Goal: Book appointment/travel/reservation: Register for event/course

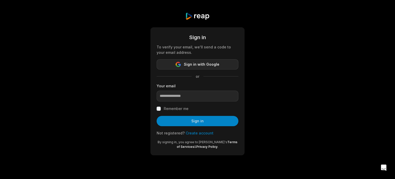
click at [185, 62] on span "Sign in with Google" at bounding box center [202, 64] width 36 height 6
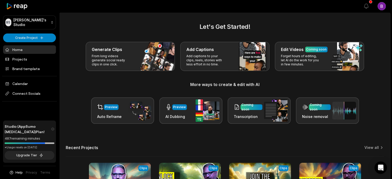
scroll to position [26, 0]
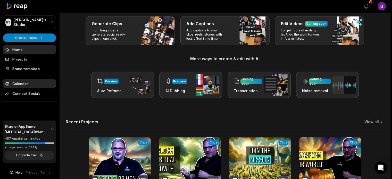
click at [26, 84] on link "Calendar" at bounding box center [29, 83] width 53 height 8
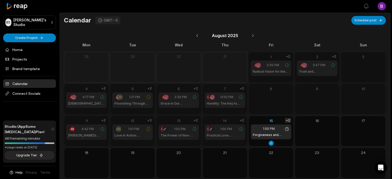
click at [288, 119] on div "+2" at bounding box center [287, 120] width 6 height 5
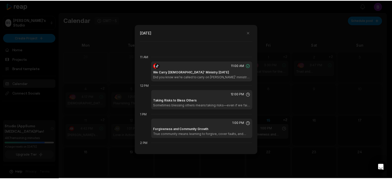
scroll to position [317, 0]
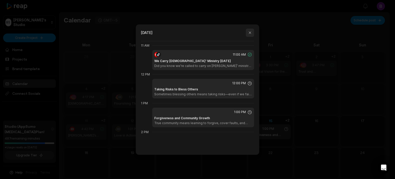
click at [250, 33] on button "button" at bounding box center [250, 33] width 8 height 8
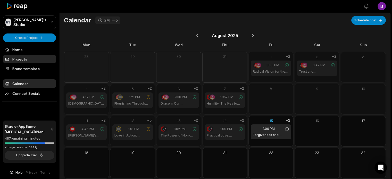
click at [21, 59] on link "Projects" at bounding box center [29, 59] width 53 height 8
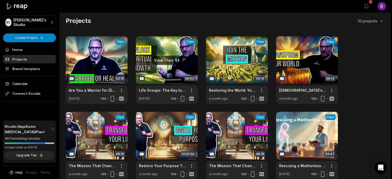
click at [157, 72] on link at bounding box center [167, 69] width 62 height 67
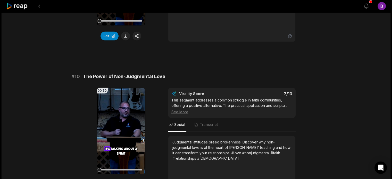
scroll to position [1397, 0]
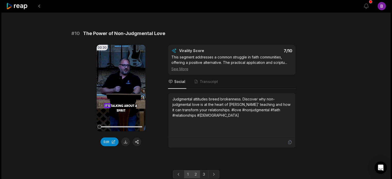
click at [197, 170] on link "2" at bounding box center [195, 174] width 8 height 8
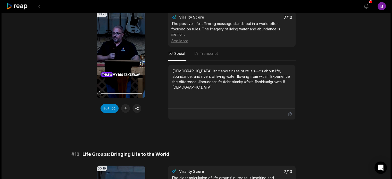
scroll to position [77, 0]
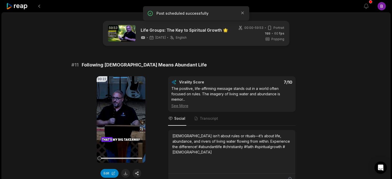
scroll to position [1261, 0]
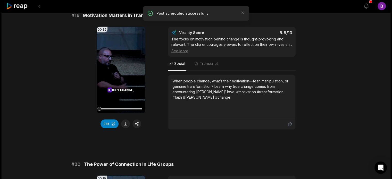
click at [137, 119] on button "button" at bounding box center [136, 123] width 9 height 9
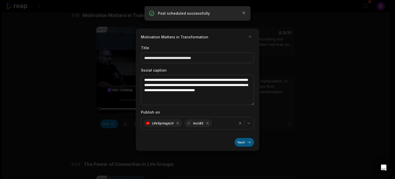
click at [247, 141] on button "Next" at bounding box center [245, 142] width 20 height 9
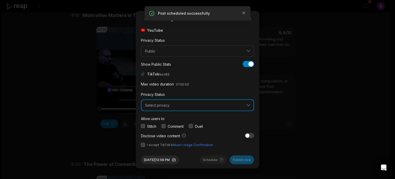
click at [164, 104] on span "Select privacy" at bounding box center [194, 105] width 98 height 5
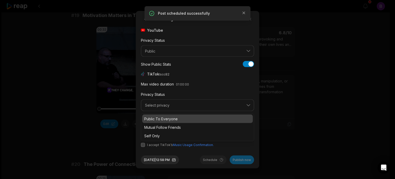
click at [161, 117] on p "Public To Everyone" at bounding box center [197, 118] width 107 height 5
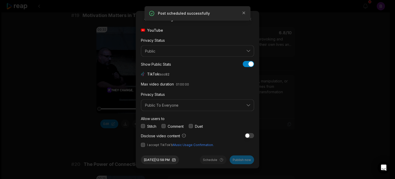
click at [167, 125] on div "Comment" at bounding box center [173, 125] width 22 height 5
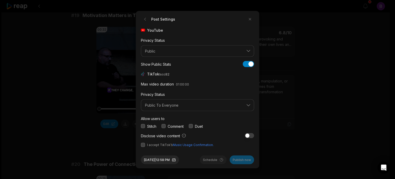
click at [165, 126] on button "button" at bounding box center [164, 126] width 4 height 4
click at [143, 145] on button "button" at bounding box center [143, 145] width 4 height 4
click at [160, 158] on button "[DATE] 12:58 PM" at bounding box center [160, 159] width 38 height 9
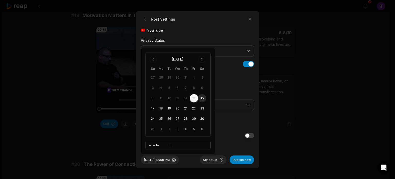
click at [201, 98] on button "16" at bounding box center [202, 98] width 8 height 8
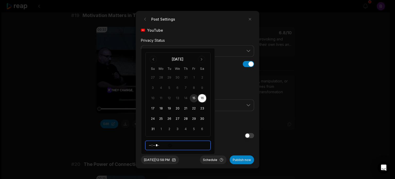
click at [151, 145] on input "*****" at bounding box center [177, 145] width 65 height 9
click at [157, 143] on input "*****" at bounding box center [177, 145] width 65 height 9
type input "*****"
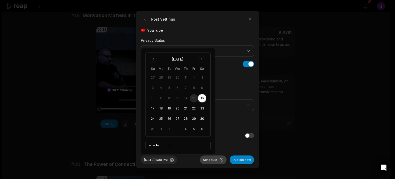
click at [211, 160] on button "Schedule" at bounding box center [213, 159] width 27 height 9
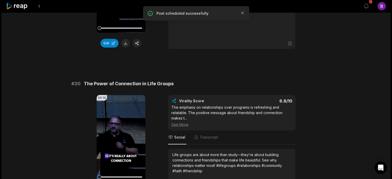
scroll to position [1364, 0]
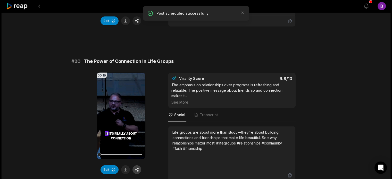
click at [140, 165] on button "button" at bounding box center [136, 169] width 9 height 9
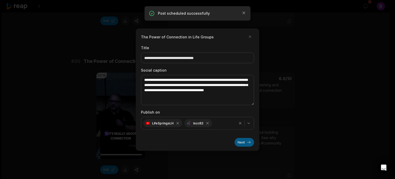
click at [245, 144] on button "Next" at bounding box center [245, 142] width 20 height 9
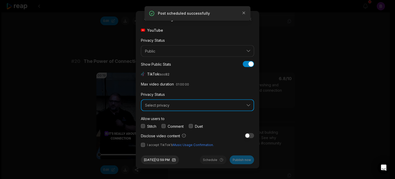
click at [162, 103] on span "Select privacy" at bounding box center [194, 105] width 98 height 5
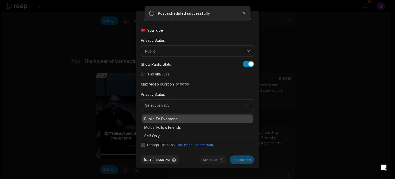
click at [162, 119] on p "Public To Everyone" at bounding box center [197, 118] width 107 height 5
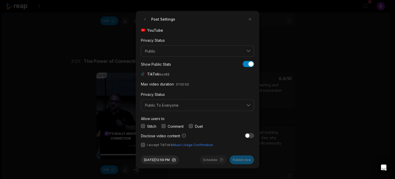
click at [166, 126] on button "button" at bounding box center [164, 126] width 4 height 4
click at [143, 144] on button "button" at bounding box center [143, 145] width 4 height 4
click at [156, 159] on button "[DATE] 12:59 PM" at bounding box center [160, 159] width 38 height 9
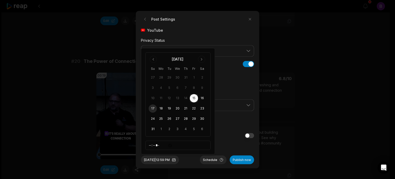
click at [151, 110] on button "17" at bounding box center [153, 109] width 8 height 8
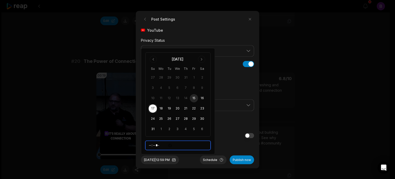
click at [151, 146] on input "*****" at bounding box center [177, 145] width 65 height 9
type input "*****"
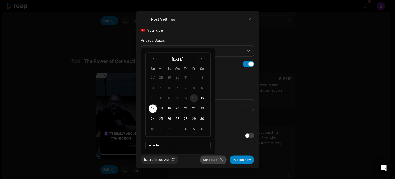
click at [210, 161] on button "Schedule" at bounding box center [213, 159] width 27 height 9
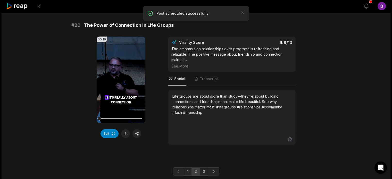
scroll to position [1403, 0]
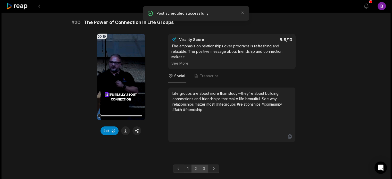
click at [202, 164] on link "3" at bounding box center [203, 168] width 8 height 8
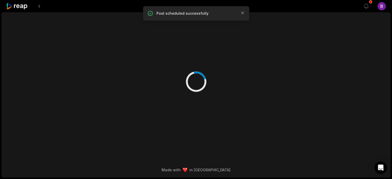
scroll to position [0, 0]
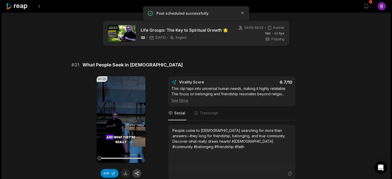
click at [139, 171] on button "button" at bounding box center [136, 173] width 9 height 9
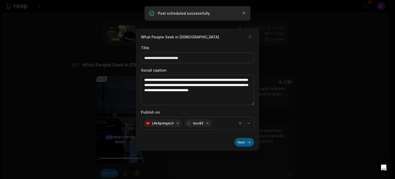
click at [246, 141] on button "Next" at bounding box center [245, 142] width 20 height 9
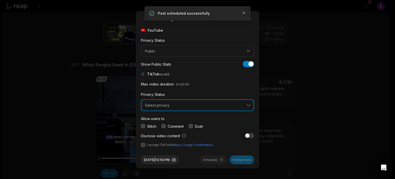
click at [167, 105] on span "Select privacy" at bounding box center [194, 105] width 98 height 5
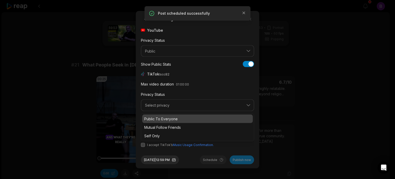
click at [167, 119] on p "Public To Everyone" at bounding box center [197, 118] width 107 height 5
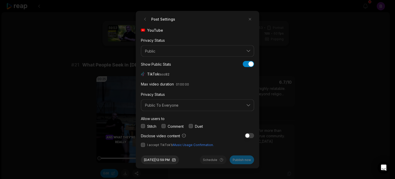
click at [164, 125] on button "button" at bounding box center [164, 126] width 4 height 4
click at [143, 144] on button "button" at bounding box center [143, 145] width 4 height 4
click at [154, 159] on button "[DATE] 12:59 PM" at bounding box center [160, 159] width 38 height 9
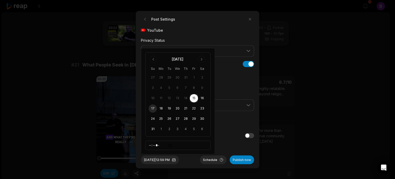
click at [152, 108] on button "17" at bounding box center [153, 109] width 8 height 8
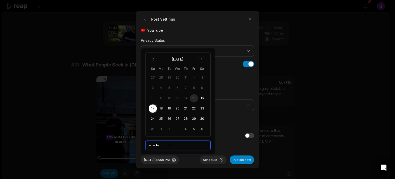
click at [156, 145] on input "*****" at bounding box center [177, 145] width 65 height 9
type input "*****"
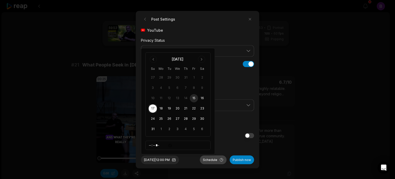
click at [211, 161] on button "Schedule" at bounding box center [213, 159] width 27 height 9
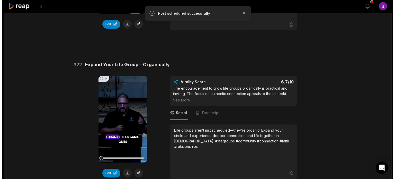
scroll to position [180, 0]
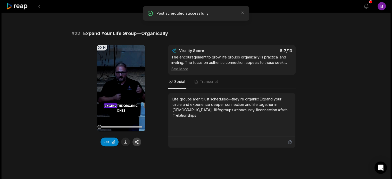
click at [138, 141] on button "button" at bounding box center [136, 141] width 9 height 9
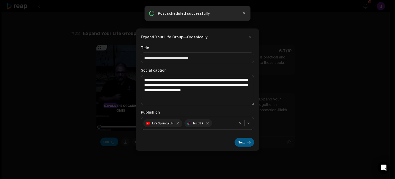
click at [242, 141] on button "Next" at bounding box center [245, 142] width 20 height 9
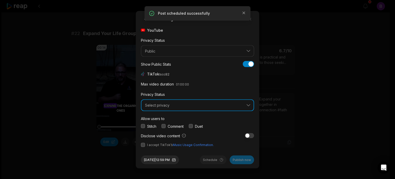
click at [163, 105] on span "Select privacy" at bounding box center [194, 105] width 98 height 5
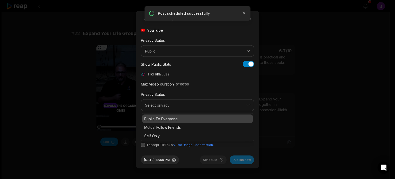
click at [163, 118] on p "Public To Everyone" at bounding box center [197, 118] width 107 height 5
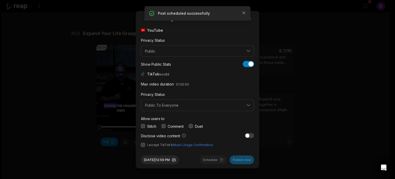
click at [165, 126] on button "button" at bounding box center [164, 126] width 4 height 4
click at [143, 143] on button "button" at bounding box center [143, 145] width 4 height 4
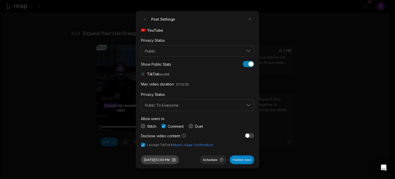
click at [164, 160] on button "[DATE] 12:59 PM" at bounding box center [160, 159] width 38 height 9
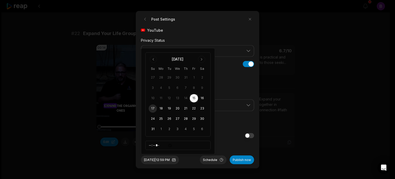
click at [154, 108] on button "17" at bounding box center [153, 109] width 8 height 8
click at [173, 157] on button "[DATE] 12:59 PM" at bounding box center [160, 159] width 38 height 9
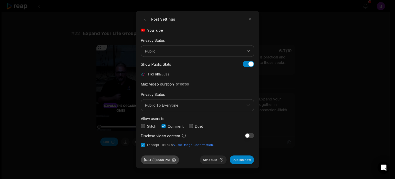
click at [167, 157] on button "[DATE] 12:59 PM" at bounding box center [160, 159] width 38 height 9
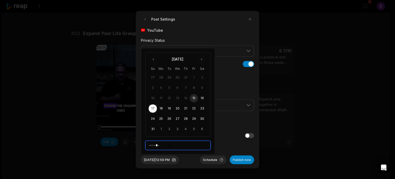
click at [150, 146] on input "*****" at bounding box center [177, 145] width 65 height 9
click at [155, 143] on input "*****" at bounding box center [177, 145] width 65 height 9
type input "*****"
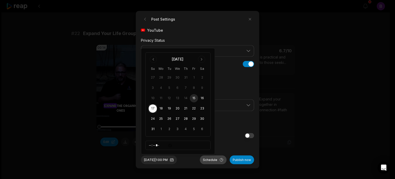
click at [207, 157] on button "Schedule" at bounding box center [213, 159] width 27 height 9
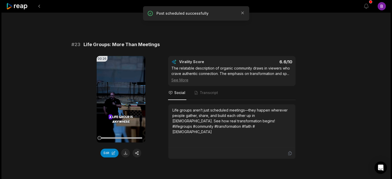
scroll to position [335, 0]
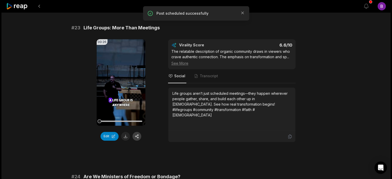
click at [136, 135] on button "button" at bounding box center [136, 136] width 9 height 9
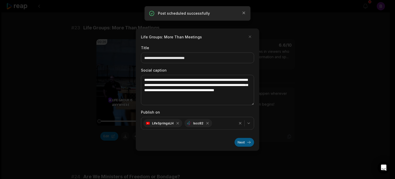
click at [241, 143] on button "Next" at bounding box center [245, 142] width 20 height 9
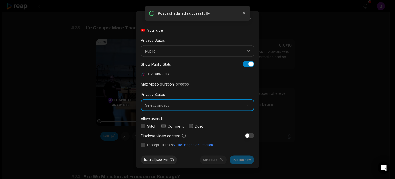
click at [163, 106] on span "Select privacy" at bounding box center [194, 105] width 98 height 5
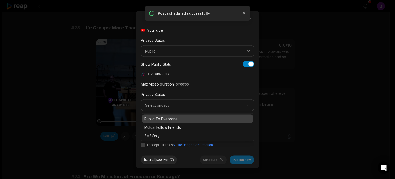
click at [163, 118] on p "Public To Everyone" at bounding box center [197, 118] width 107 height 5
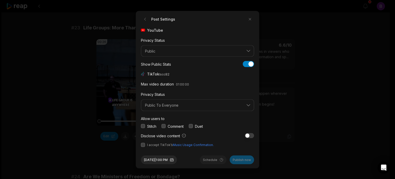
click at [165, 125] on button "button" at bounding box center [164, 126] width 4 height 4
click at [145, 146] on button "button" at bounding box center [143, 145] width 4 height 4
click at [153, 160] on button "Aug 15, 2025 | 1:00 PM" at bounding box center [159, 159] width 36 height 9
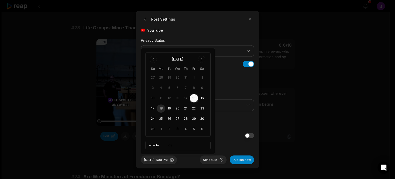
click at [160, 108] on button "18" at bounding box center [161, 109] width 8 height 8
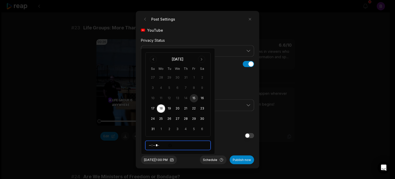
click at [151, 145] on input "*****" at bounding box center [177, 145] width 65 height 9
click at [162, 142] on input "*****" at bounding box center [177, 145] width 65 height 9
click at [161, 145] on input "*****" at bounding box center [177, 145] width 65 height 9
type input "*****"
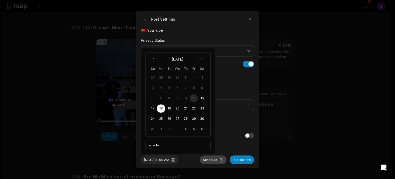
click at [212, 158] on button "Schedule" at bounding box center [213, 159] width 27 height 9
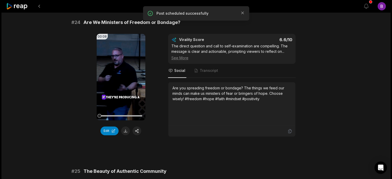
scroll to position [489, 0]
click at [137, 128] on button "button" at bounding box center [136, 130] width 9 height 9
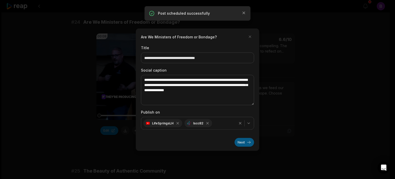
click at [241, 141] on button "Next" at bounding box center [245, 142] width 20 height 9
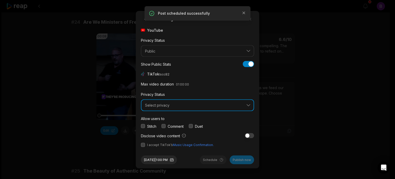
click at [164, 105] on span "Select privacy" at bounding box center [194, 105] width 98 height 5
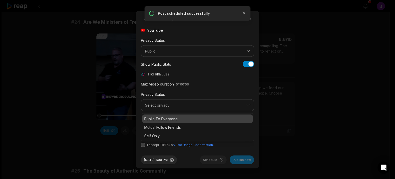
click at [164, 118] on p "Public To Everyone" at bounding box center [197, 118] width 107 height 5
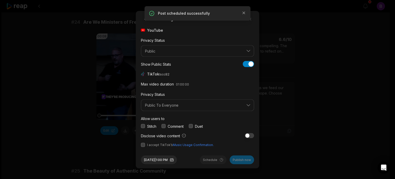
click at [164, 126] on button "button" at bounding box center [164, 126] width 4 height 4
click at [143, 143] on button "button" at bounding box center [143, 145] width 4 height 4
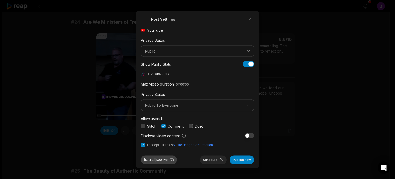
click at [162, 159] on button "Aug 15, 2025 | 1:00 PM" at bounding box center [159, 159] width 36 height 9
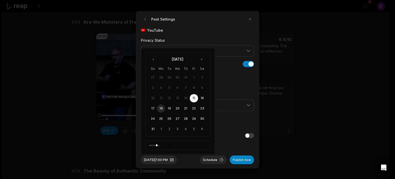
click at [162, 108] on button "18" at bounding box center [161, 109] width 8 height 8
click at [169, 160] on button "Aug 18, 2025 | 1:00 PM" at bounding box center [159, 159] width 36 height 9
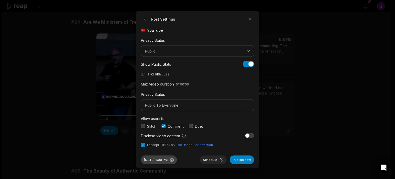
click at [169, 160] on button "Aug 18, 2025 | 1:00 PM" at bounding box center [159, 159] width 36 height 9
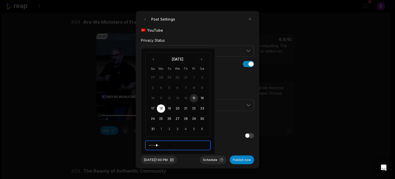
click at [149, 146] on input "*****" at bounding box center [177, 145] width 65 height 9
type input "*****"
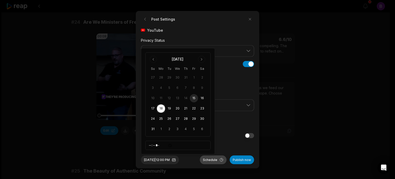
click at [207, 159] on button "Schedule" at bounding box center [213, 159] width 27 height 9
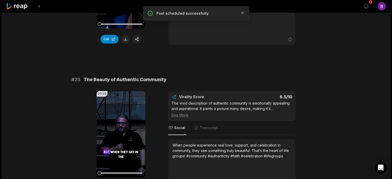
scroll to position [618, 0]
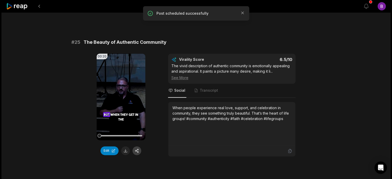
click at [137, 148] on button "button" at bounding box center [136, 150] width 9 height 9
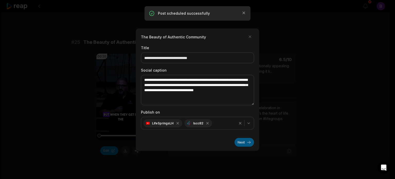
click at [240, 143] on button "Next" at bounding box center [245, 142] width 20 height 9
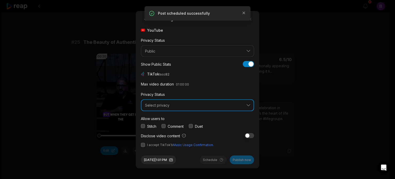
click at [161, 104] on span "Select privacy" at bounding box center [194, 105] width 98 height 5
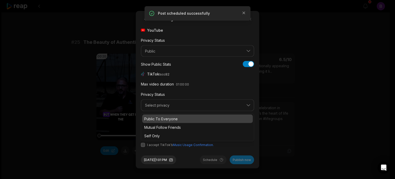
click at [161, 118] on p "Public To Everyone" at bounding box center [197, 118] width 107 height 5
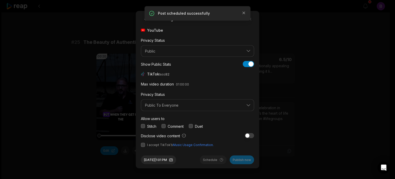
click at [164, 126] on button "button" at bounding box center [164, 126] width 4 height 4
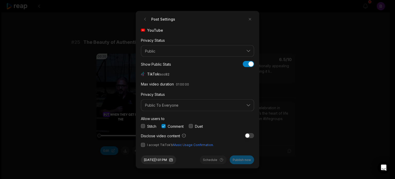
click at [143, 144] on button "button" at bounding box center [143, 145] width 4 height 4
click at [167, 160] on button "Aug 15, 2025 | 1:01 PM" at bounding box center [158, 159] width 35 height 9
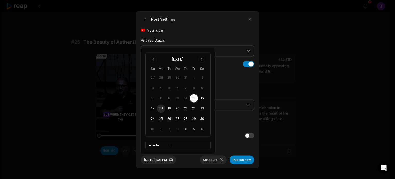
click at [161, 108] on button "18" at bounding box center [161, 109] width 8 height 8
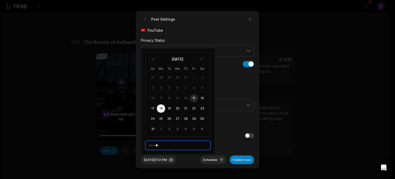
click at [149, 145] on input "*****" at bounding box center [177, 145] width 65 height 9
click at [152, 146] on input "*****" at bounding box center [177, 145] width 65 height 9
click at [160, 144] on input "*****" at bounding box center [177, 145] width 65 height 9
type input "*****"
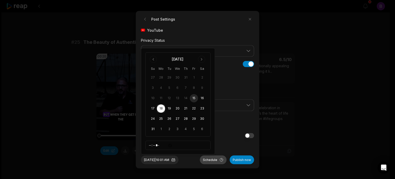
click at [212, 159] on button "Schedule" at bounding box center [213, 159] width 27 height 9
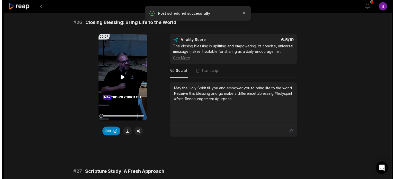
scroll to position [798, 0]
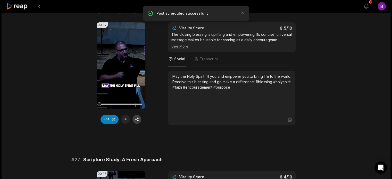
click at [136, 117] on button "button" at bounding box center [136, 119] width 9 height 9
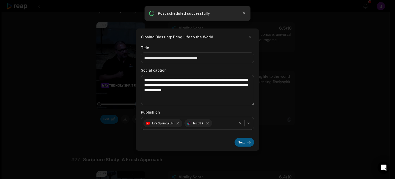
click at [240, 143] on button "Next" at bounding box center [245, 142] width 20 height 9
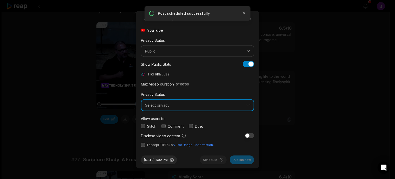
click at [159, 106] on span "Select privacy" at bounding box center [194, 105] width 98 height 5
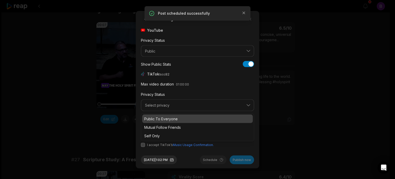
click at [159, 116] on p "Public To Everyone" at bounding box center [197, 118] width 107 height 5
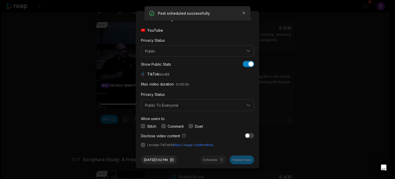
click at [163, 127] on button "button" at bounding box center [164, 126] width 4 height 4
click at [142, 144] on button "button" at bounding box center [143, 145] width 4 height 4
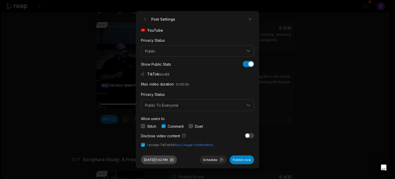
click at [164, 159] on button "Aug 15, 2025 | 1:02 PM" at bounding box center [159, 159] width 36 height 9
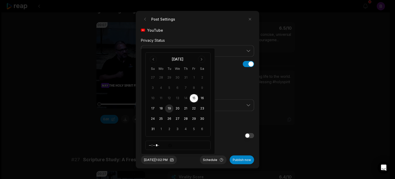
click at [169, 108] on button "19" at bounding box center [169, 109] width 8 height 8
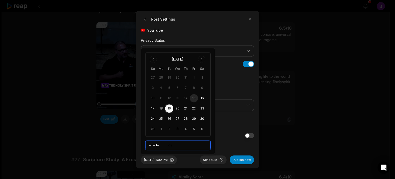
click at [151, 146] on input "*****" at bounding box center [177, 145] width 65 height 9
click at [163, 142] on input "*****" at bounding box center [177, 145] width 65 height 9
click at [163, 145] on input "*****" at bounding box center [177, 145] width 65 height 9
type input "*****"
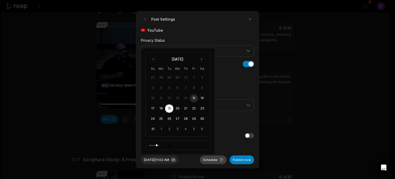
click at [212, 158] on button "Schedule" at bounding box center [213, 159] width 27 height 9
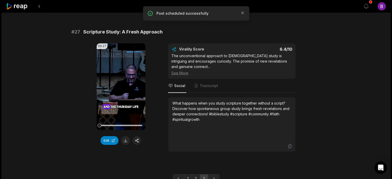
scroll to position [927, 0]
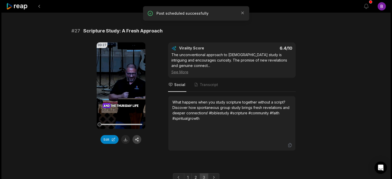
click at [137, 138] on button "button" at bounding box center [136, 139] width 9 height 9
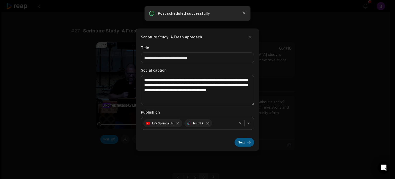
click at [241, 143] on button "Next" at bounding box center [245, 142] width 20 height 9
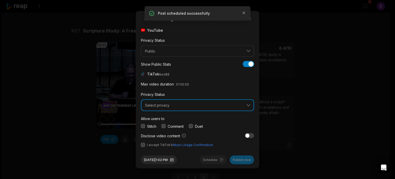
click at [160, 106] on span "Select privacy" at bounding box center [194, 105] width 98 height 5
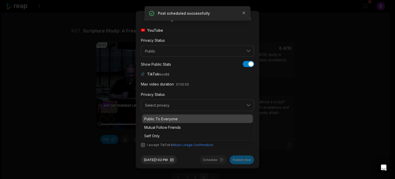
click at [160, 119] on p "Public To Everyone" at bounding box center [197, 118] width 107 height 5
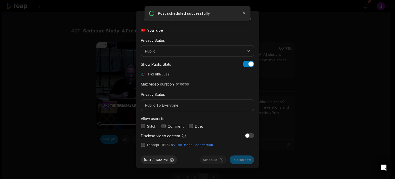
click at [167, 125] on div "Comment" at bounding box center [173, 125] width 22 height 5
click at [164, 126] on button "button" at bounding box center [164, 126] width 4 height 4
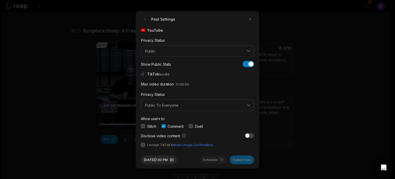
click at [144, 146] on button "button" at bounding box center [143, 145] width 4 height 4
click at [155, 161] on button "Aug 15, 2025 | 1:02 PM" at bounding box center [159, 159] width 36 height 9
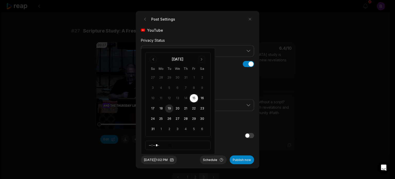
click at [170, 109] on button "19" at bounding box center [169, 109] width 8 height 8
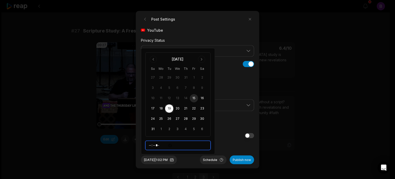
click at [151, 145] on input "*****" at bounding box center [177, 145] width 65 height 9
type input "*****"
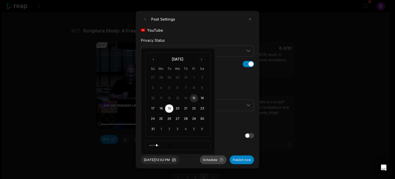
click at [213, 158] on button "Schedule" at bounding box center [213, 159] width 27 height 9
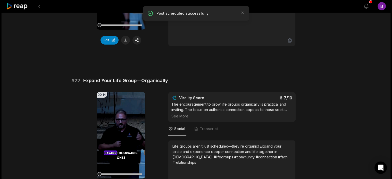
scroll to position [98, 0]
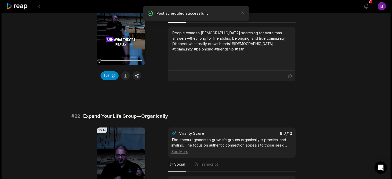
click at [12, 9] on icon at bounding box center [17, 6] width 22 height 7
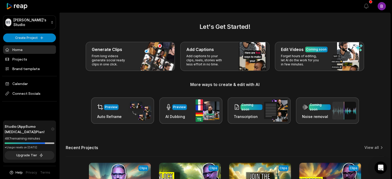
click at [15, 47] on link "Home" at bounding box center [29, 49] width 53 height 8
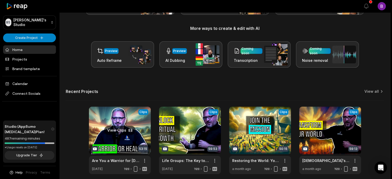
scroll to position [77, 0]
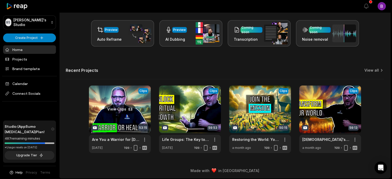
click at [115, 110] on link at bounding box center [120, 118] width 62 height 67
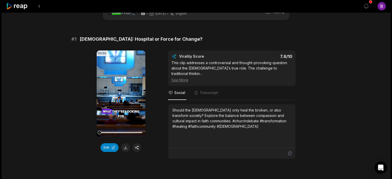
scroll to position [51, 0]
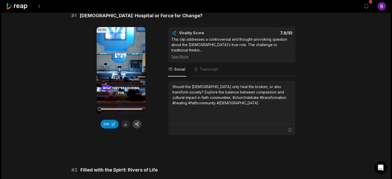
click at [138, 123] on button "button" at bounding box center [136, 124] width 9 height 9
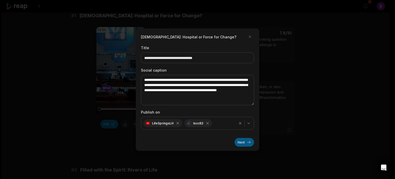
click at [243, 141] on button "Next" at bounding box center [245, 142] width 20 height 9
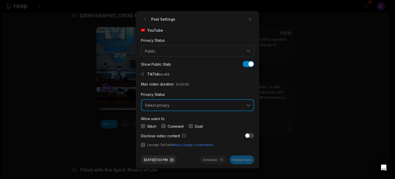
click at [161, 106] on span "Select privacy" at bounding box center [194, 105] width 98 height 5
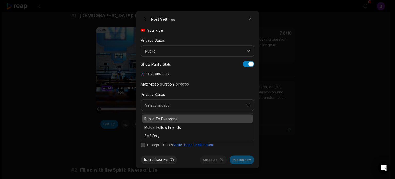
click at [161, 119] on p "Public To Everyone" at bounding box center [197, 118] width 107 height 5
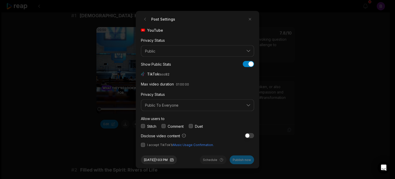
click at [163, 126] on button "button" at bounding box center [164, 126] width 4 height 4
click at [145, 145] on button "button" at bounding box center [143, 145] width 4 height 4
click at [177, 160] on button "Aug 15, 2025 | 1:03 PM" at bounding box center [159, 159] width 36 height 9
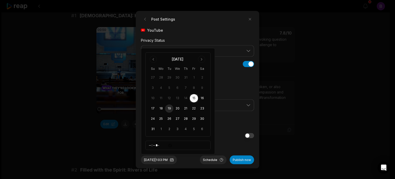
click at [169, 109] on button "19" at bounding box center [169, 109] width 8 height 8
click at [206, 160] on button "Schedule" at bounding box center [213, 159] width 27 height 9
